Goal: Task Accomplishment & Management: Use online tool/utility

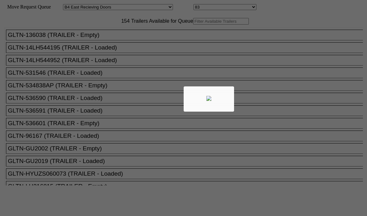
select select "527"
select select "8139"
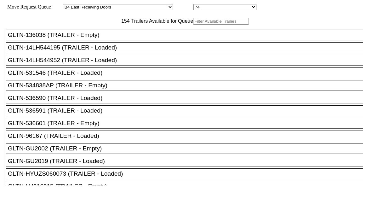
click at [193, 25] on input "text" at bounding box center [221, 21] width 56 height 7
paste input "516403"
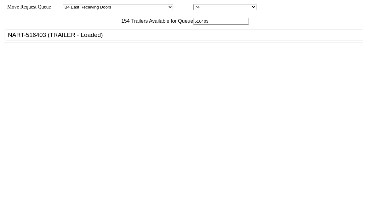
type input "516403"
click at [126, 38] on div "NART-516403 (TRAILER - Loaded)" at bounding box center [187, 34] width 359 height 7
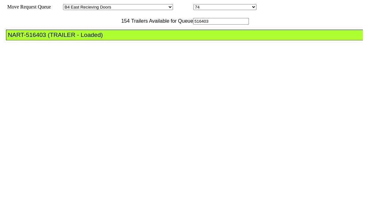
click at [127, 38] on div "NART-516403 (TRAILER - Loaded)" at bounding box center [187, 34] width 359 height 7
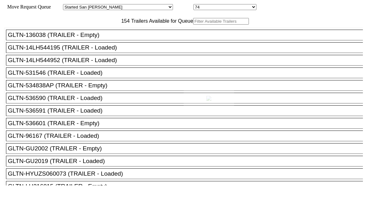
click at [116, 38] on div at bounding box center [183, 108] width 367 height 216
click at [193, 25] on input "text" at bounding box center [221, 21] width 56 height 7
paste input "LH217130"
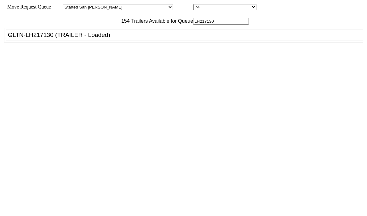
type input "LH217130"
click at [112, 40] on li "GLTN-LH217130 (TRAILER - Loaded)" at bounding box center [187, 35] width 362 height 11
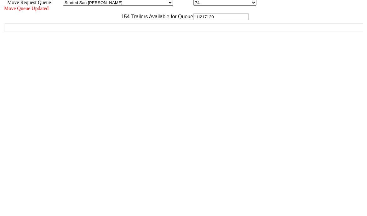
scroll to position [6, 0]
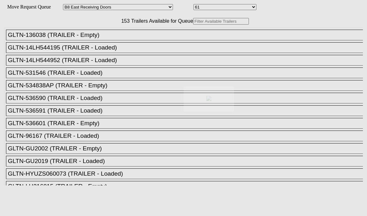
select select "536"
select select "8229"
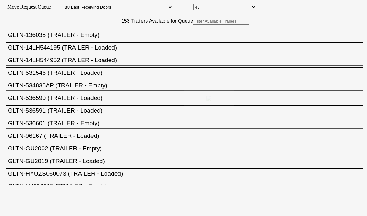
click at [193, 25] on input "text" at bounding box center [221, 21] width 56 height 7
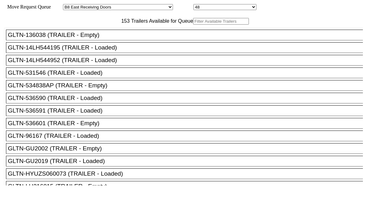
paste input "BEAU4553779"
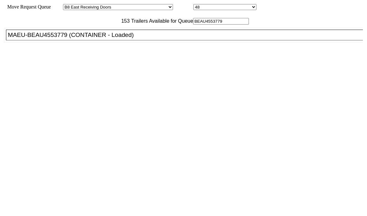
type input "BEAU4553779"
click at [101, 38] on div "MAEU-BEAU4553779 (CONTAINER - Loaded)" at bounding box center [187, 34] width 359 height 7
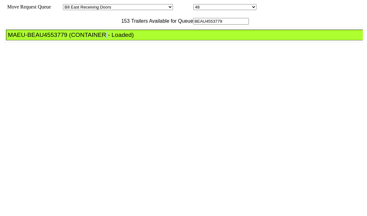
click at [101, 38] on div "MAEU-BEAU4553779 (CONTAINER - Loaded)" at bounding box center [187, 34] width 359 height 7
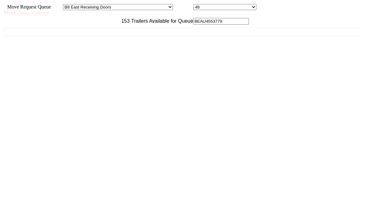
click at [101, 54] on div "GLTN-136038 (TRAILER - Empty) GLTN-14LH544195 (TRAILER - Loaded) GLTN-14LH54495…" at bounding box center [183, 105] width 359 height 161
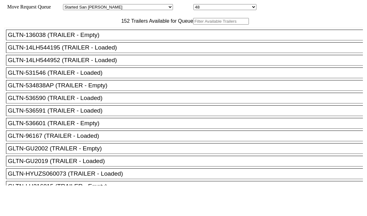
click at [193, 25] on input "text" at bounding box center [221, 21] width 56 height 7
paste input "HAMU3458727"
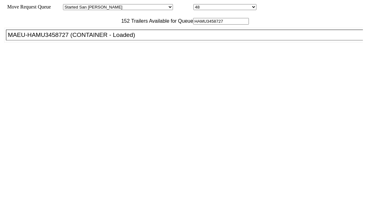
type input "HAMU3458727"
click at [106, 38] on div "MAEU-HAMU3458727 (CONTAINER - Loaded)" at bounding box center [187, 34] width 359 height 7
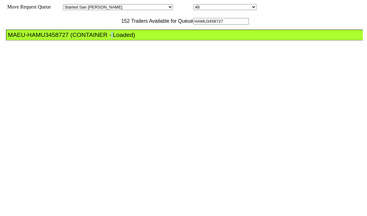
click at [106, 38] on div "MAEU-HAMU3458727 (CONTAINER - Loaded)" at bounding box center [187, 34] width 359 height 7
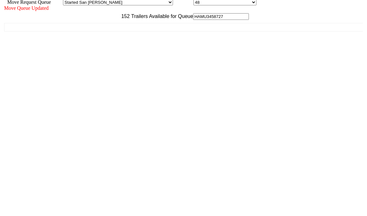
scroll to position [6, 0]
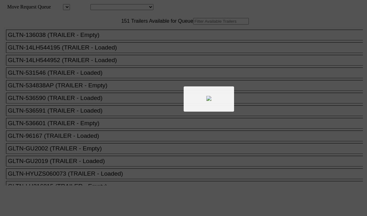
click at [124, 38] on div at bounding box center [183, 108] width 367 height 216
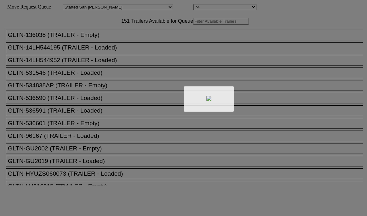
click at [118, 34] on div at bounding box center [183, 108] width 367 height 216
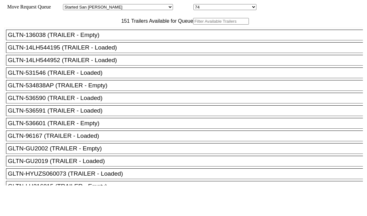
click at [123, 34] on div at bounding box center [183, 108] width 367 height 216
click at [193, 25] on input "text" at bounding box center [221, 21] width 56 height 7
paste input "210992"
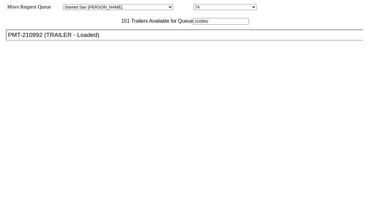
type input "210992"
click at [119, 38] on div "PMT-210992 (TRAILER - Loaded)" at bounding box center [187, 34] width 359 height 7
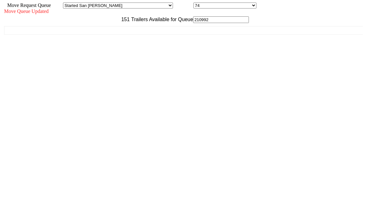
scroll to position [6, 0]
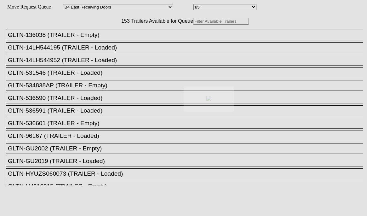
select select "527"
select select "8141"
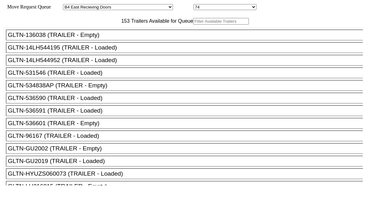
click at [193, 25] on input "text" at bounding box center [221, 21] width 56 height 7
paste input "LH217130"
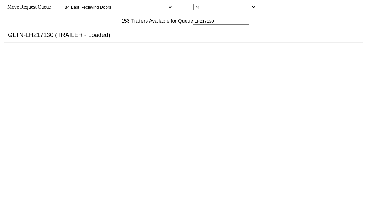
type input "LH217130"
click at [105, 42] on div "GLTN-136038 (TRAILER - Empty) GLTN-14LH544195 (TRAILER - Loaded) GLTN-14LH54495…" at bounding box center [183, 105] width 359 height 161
click at [104, 38] on div "GLTN-LH217130 (TRAILER - Loaded)" at bounding box center [187, 34] width 359 height 7
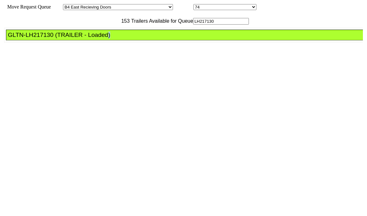
click at [104, 38] on div "GLTN-LH217130 (TRAILER - Loaded)" at bounding box center [187, 34] width 359 height 7
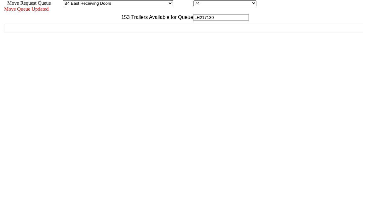
scroll to position [6, 0]
